Goal: Task Accomplishment & Management: Use online tool/utility

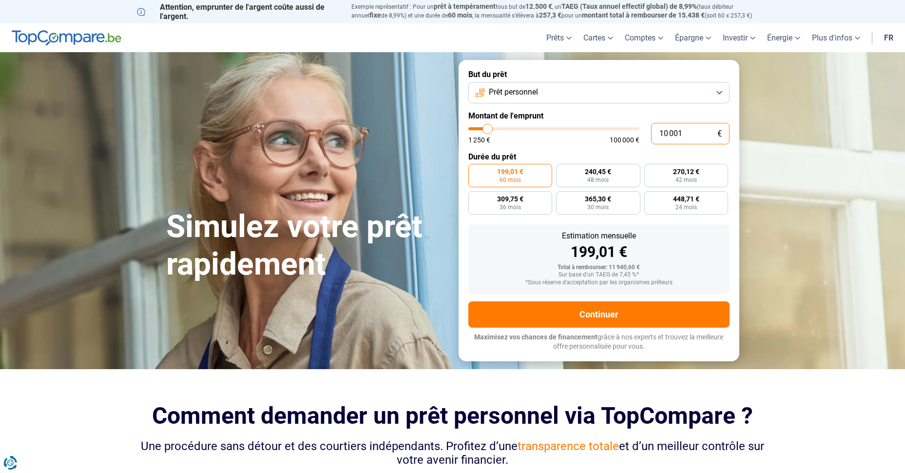
click at [663, 133] on input "10 001" at bounding box center [690, 133] width 79 height 21
type input "1"
type input "1250"
type input "12"
type input "1250"
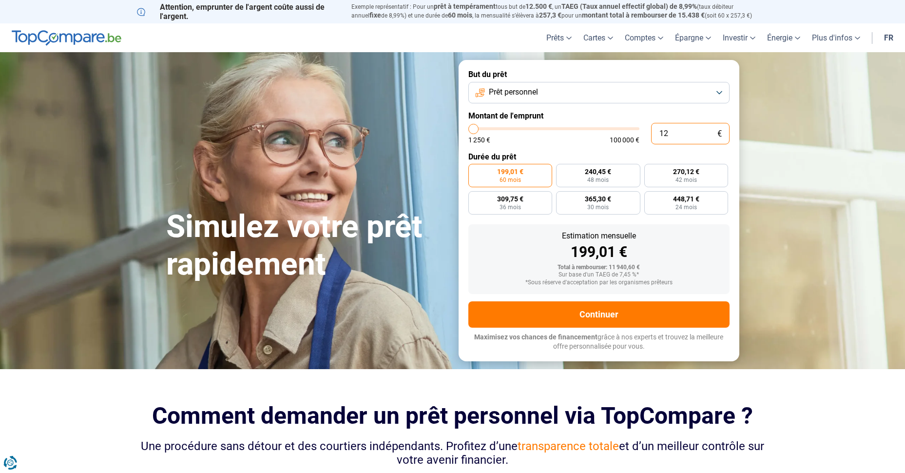
type input "1"
type input "1250"
type input "0"
type input "1250"
type input "2"
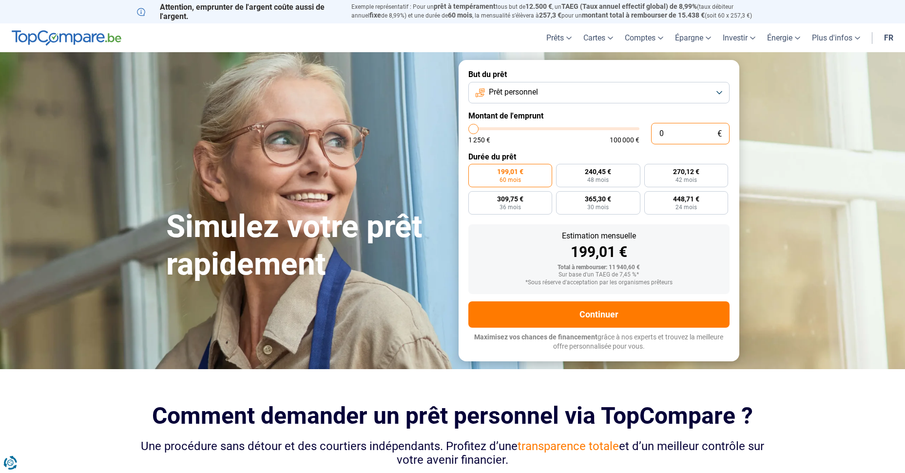
type input "1250"
type input "20"
type input "1250"
type input "200"
type input "1250"
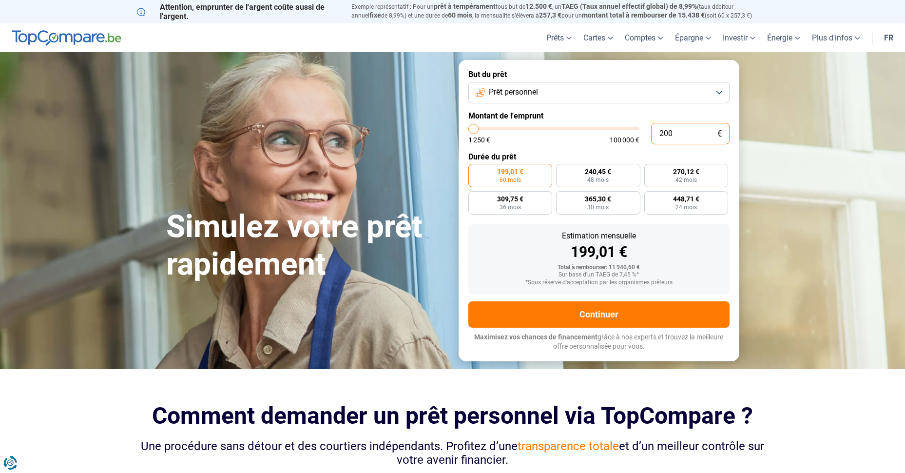
type input "2 000"
type input "2000"
type input "20 000"
type input "20000"
radio input "false"
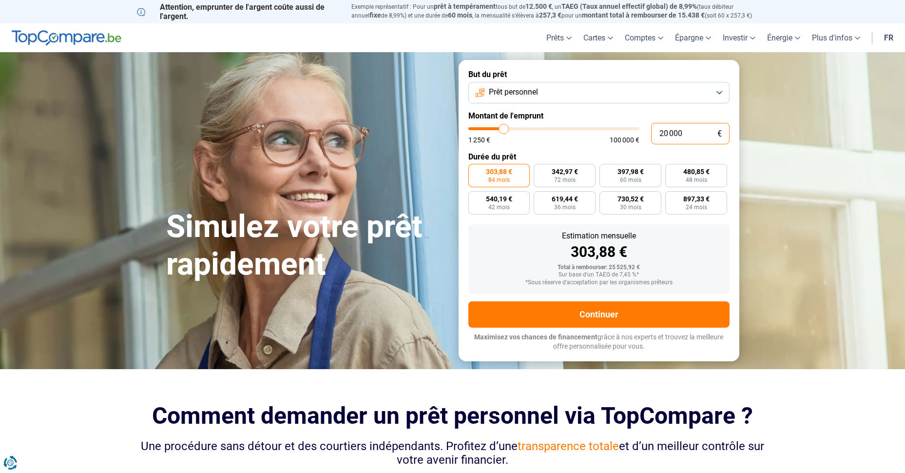
type input "20 000"
click at [708, 90] on button "Prêt personnel" at bounding box center [599, 92] width 261 height 21
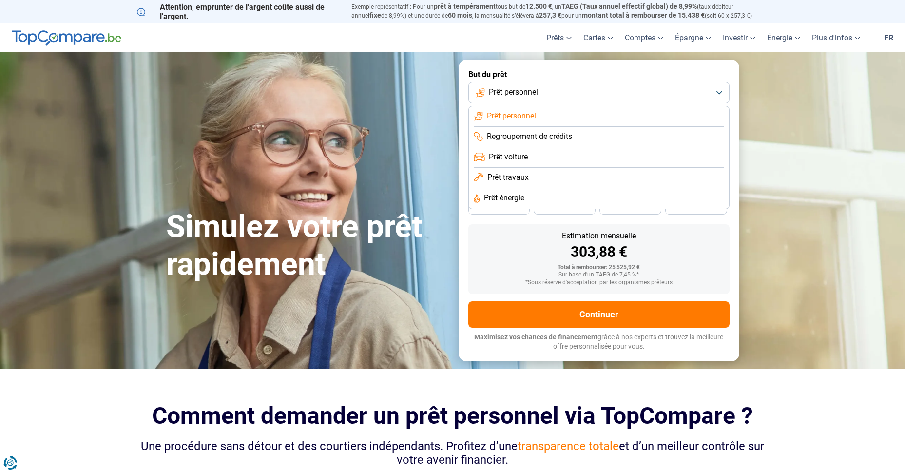
click at [525, 175] on span "Prêt travaux" at bounding box center [508, 177] width 41 height 11
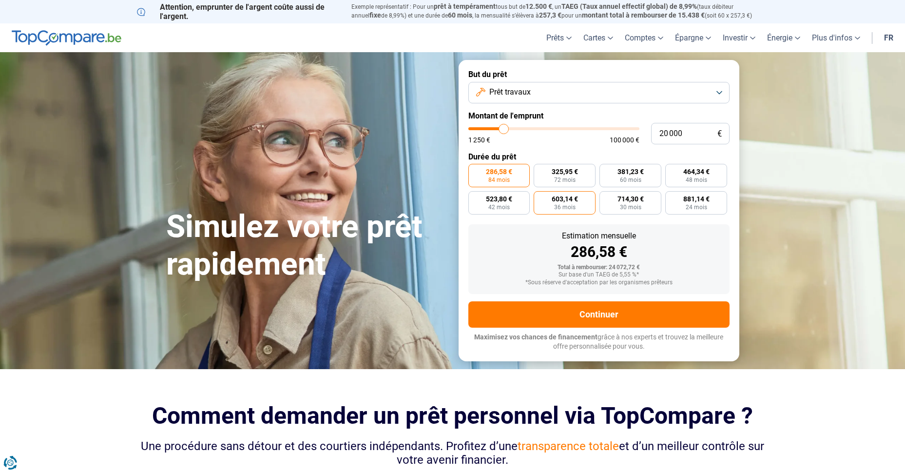
click at [549, 205] on label "603,14 € 36 mois" at bounding box center [565, 202] width 62 height 23
click at [540, 197] on input "603,14 € 36 mois" at bounding box center [537, 194] width 6 height 6
radio input "true"
